Goal: Navigation & Orientation: Find specific page/section

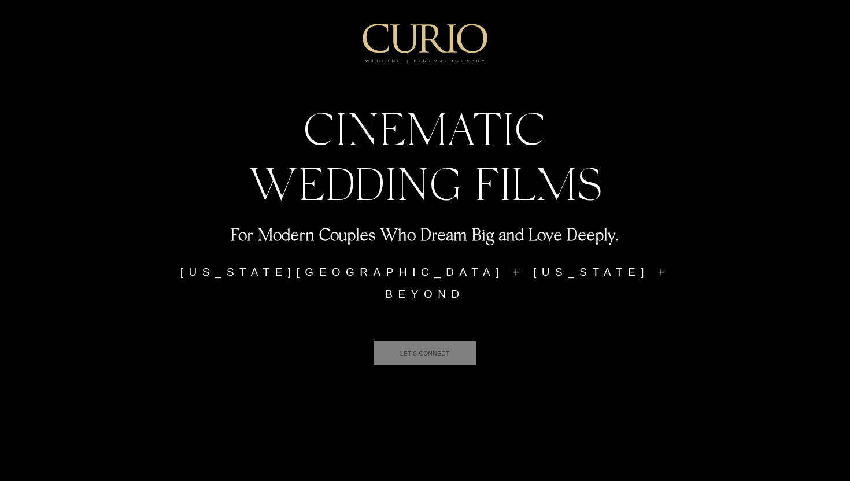
click at [450, 350] on span "LET'S CONNECT" at bounding box center [425, 353] width 50 height 6
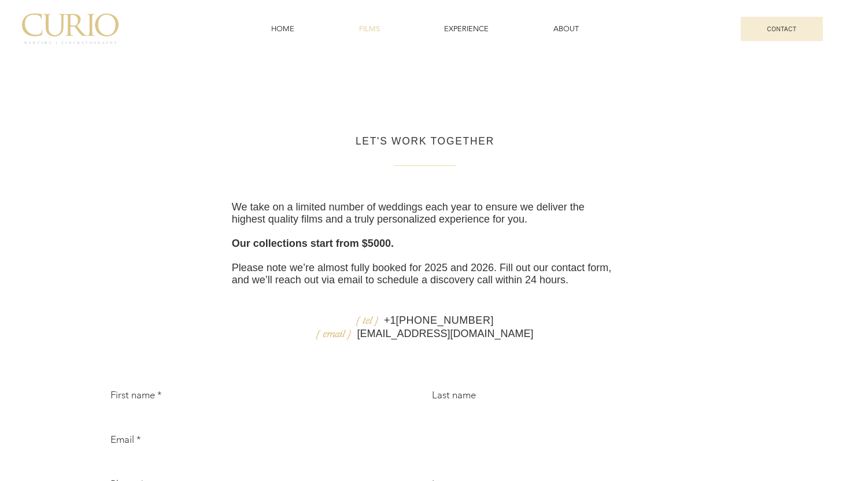
click at [370, 35] on link "FILMS" at bounding box center [369, 29] width 81 height 22
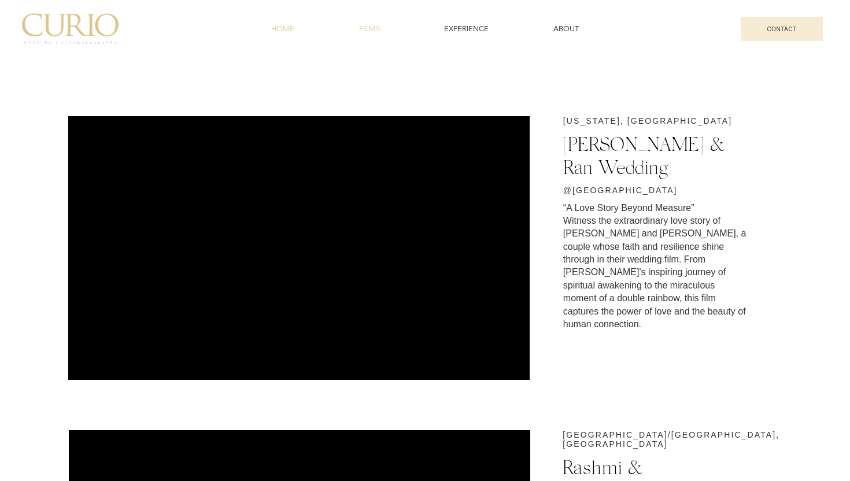
click at [276, 31] on span "HOME" at bounding box center [282, 29] width 23 height 10
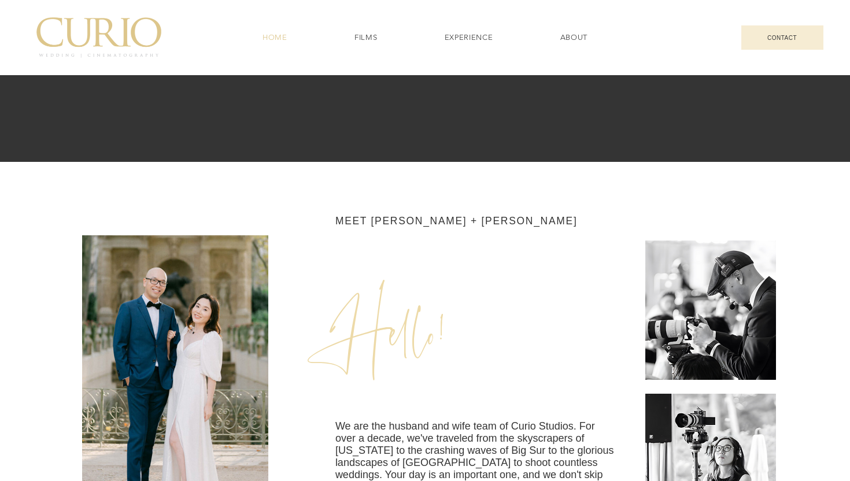
scroll to position [1674, 0]
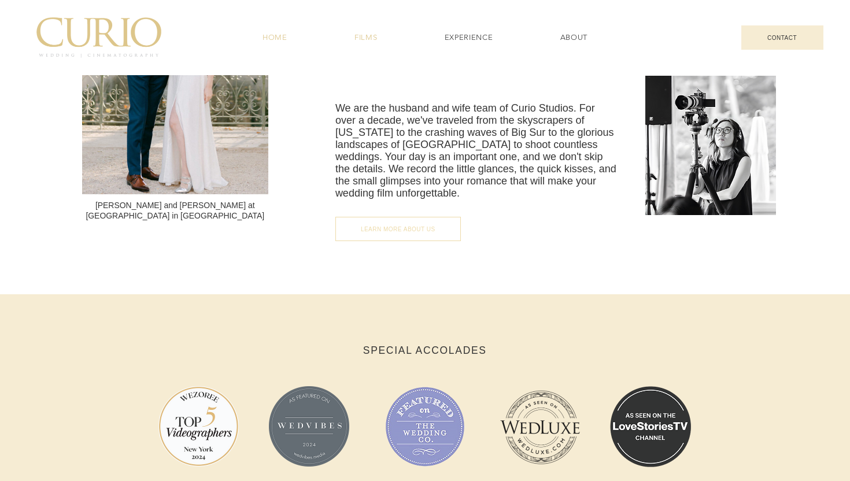
click at [362, 38] on span "FILMS" at bounding box center [365, 37] width 23 height 10
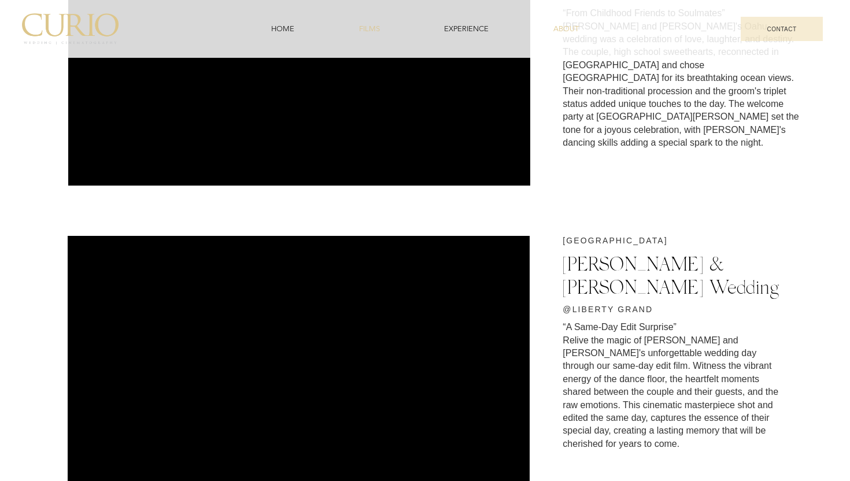
scroll to position [317, 0]
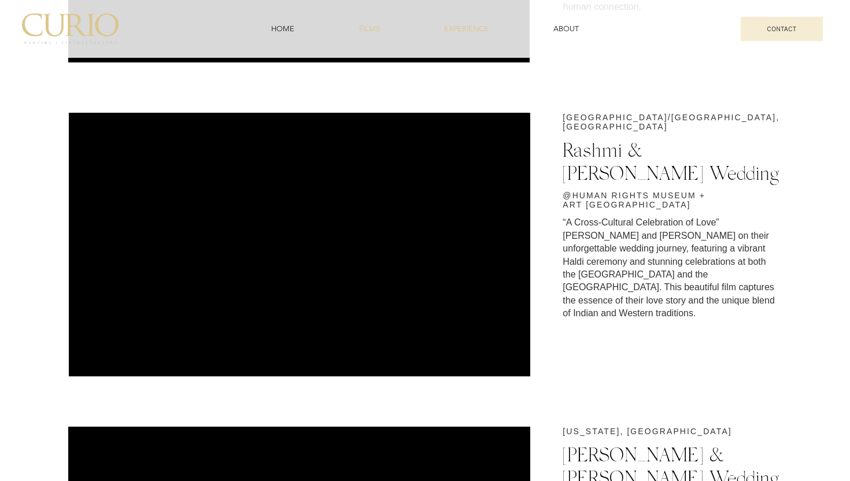
click at [480, 21] on link "EXPERIENCE" at bounding box center [466, 29] width 105 height 22
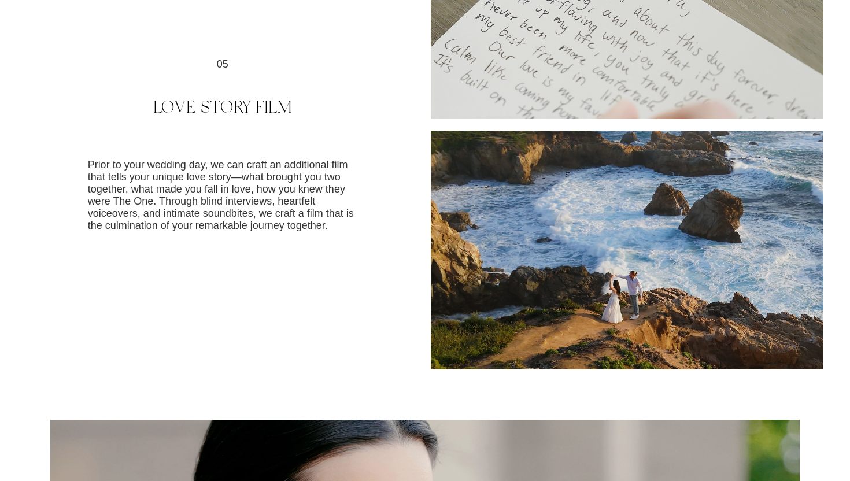
scroll to position [3322, 0]
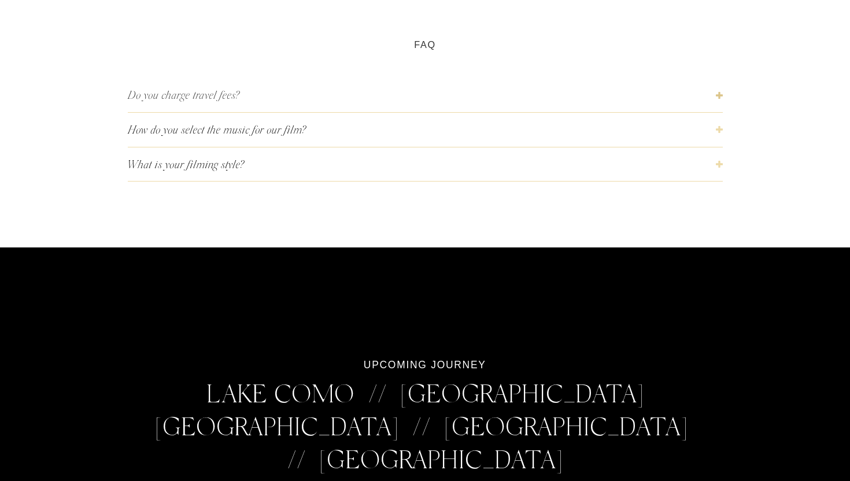
click at [455, 101] on span "Do you charge travel fees?" at bounding box center [422, 95] width 588 height 16
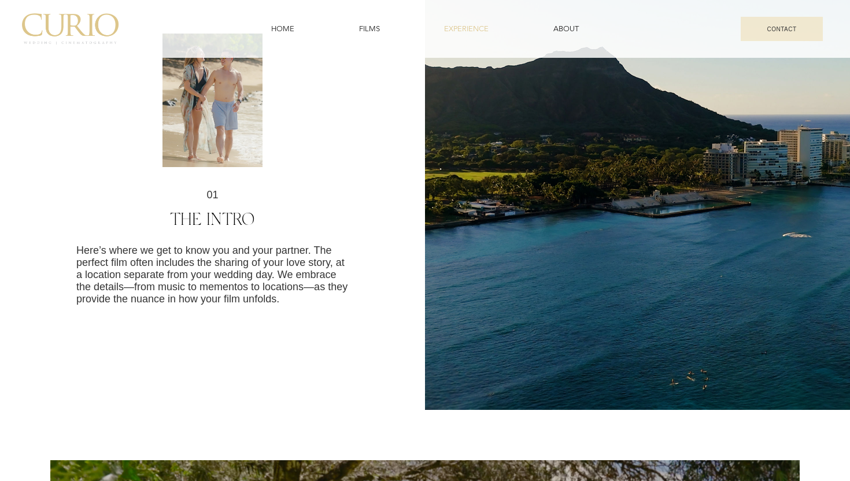
scroll to position [0, 0]
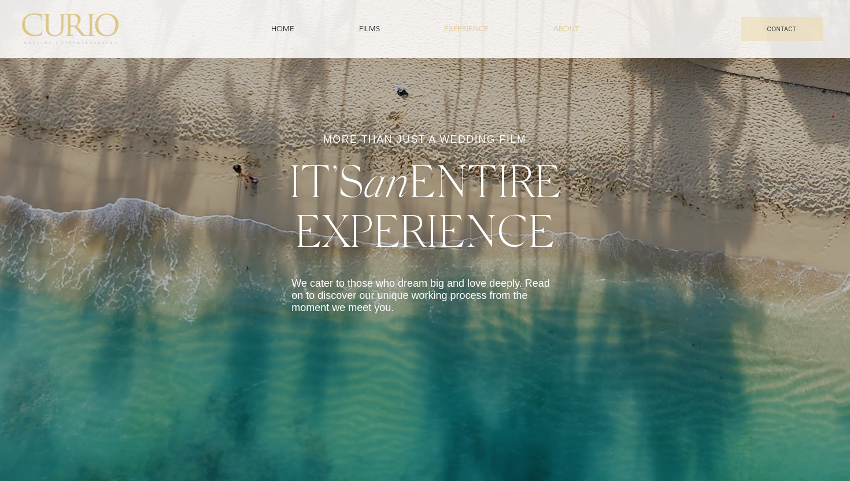
click at [560, 27] on span "ABOUT" at bounding box center [565, 29] width 25 height 10
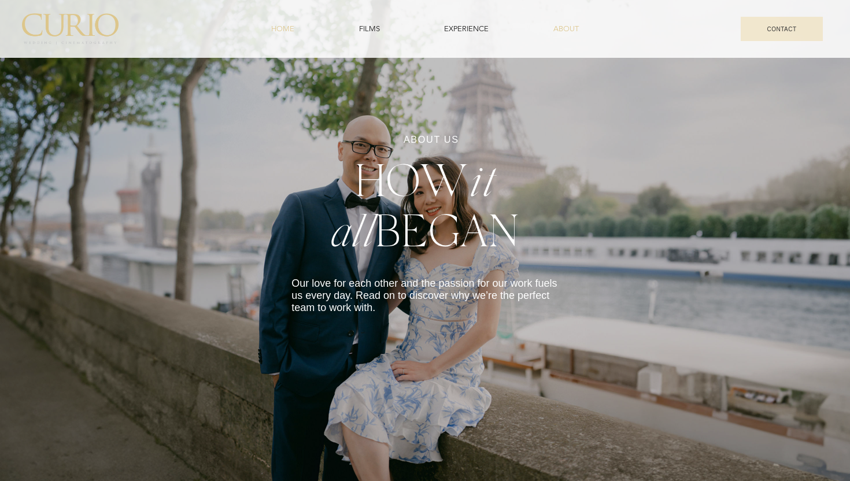
click at [276, 29] on span "HOME" at bounding box center [282, 29] width 23 height 10
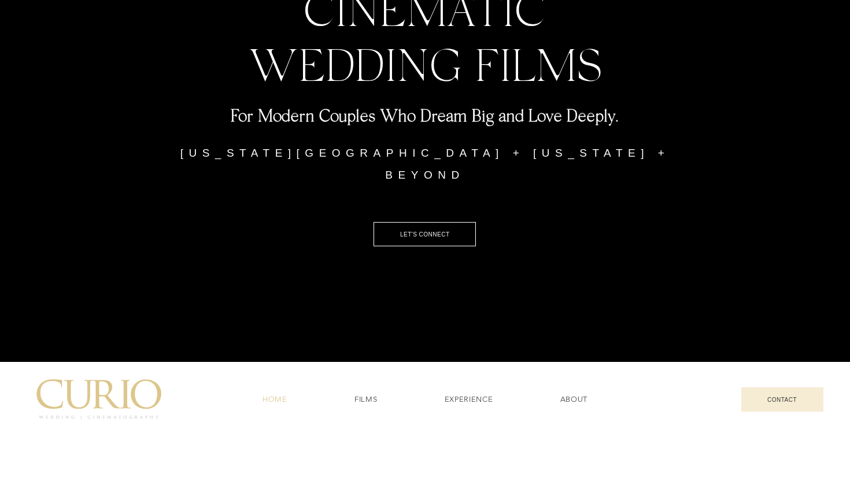
scroll to position [191, 0]
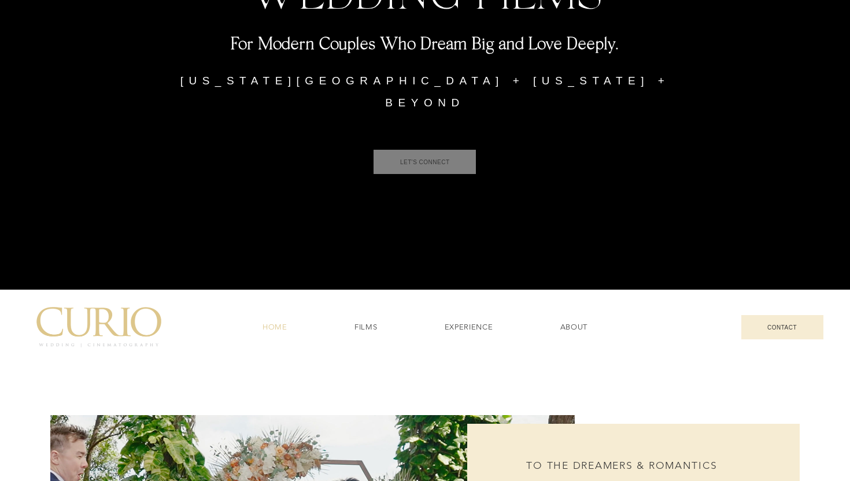
click at [411, 150] on span "LET'S CONNECT" at bounding box center [424, 162] width 102 height 24
